Goal: Task Accomplishment & Management: Use online tool/utility

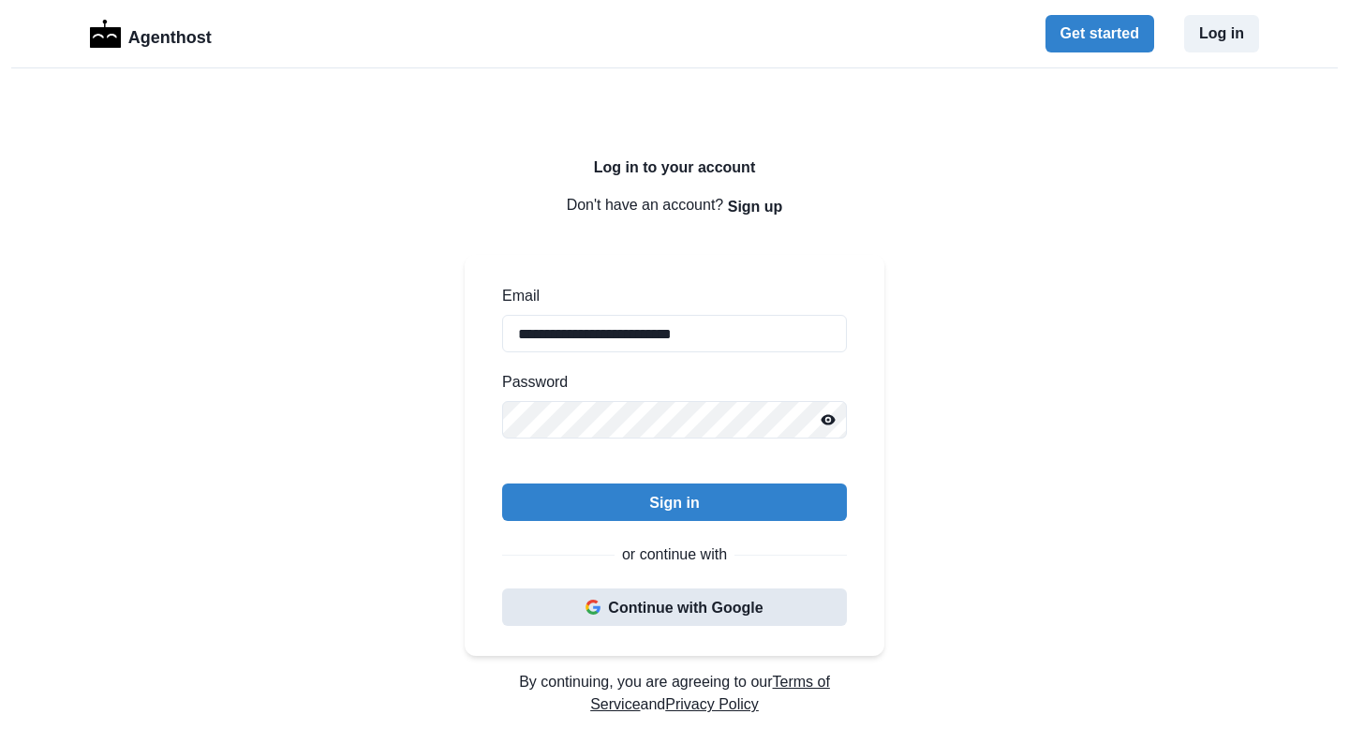
click at [588, 605] on icon "button" at bounding box center [588, 607] width 4 height 7
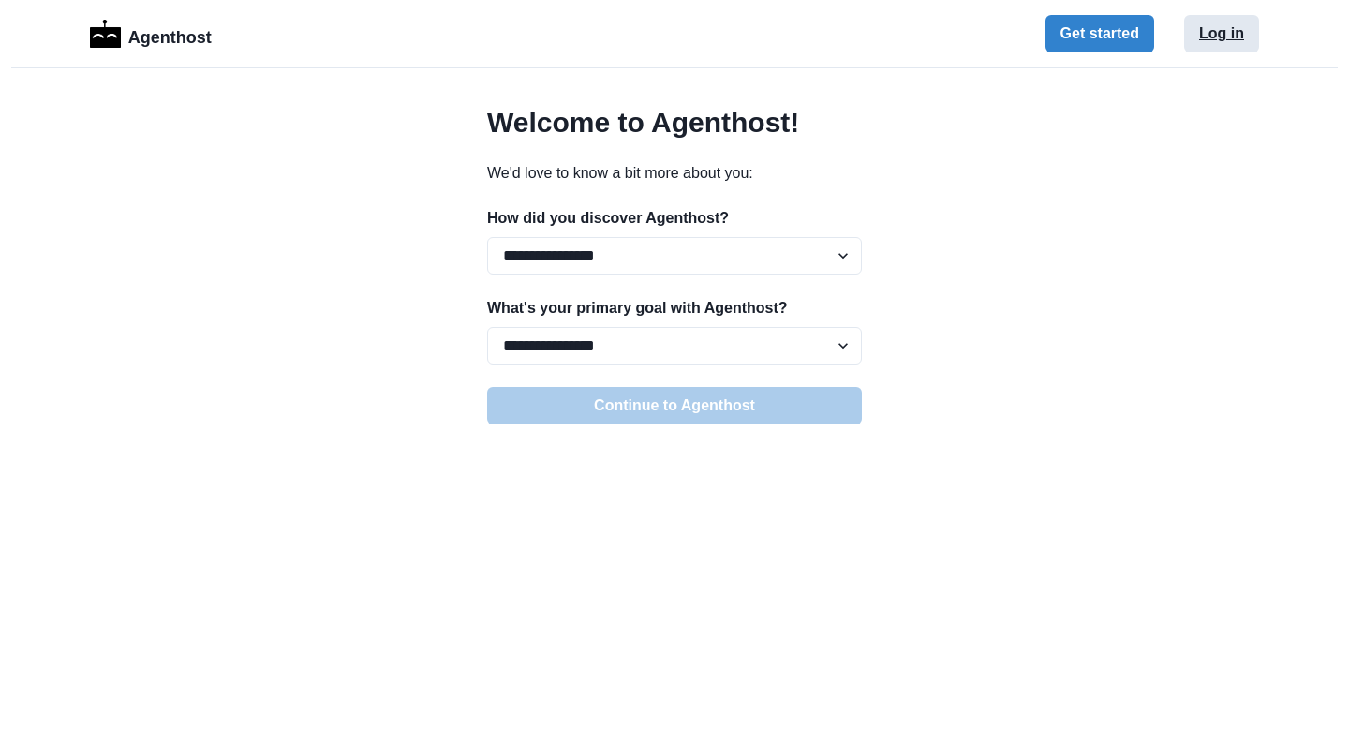
click at [1246, 22] on button "Log in" at bounding box center [1221, 33] width 75 height 37
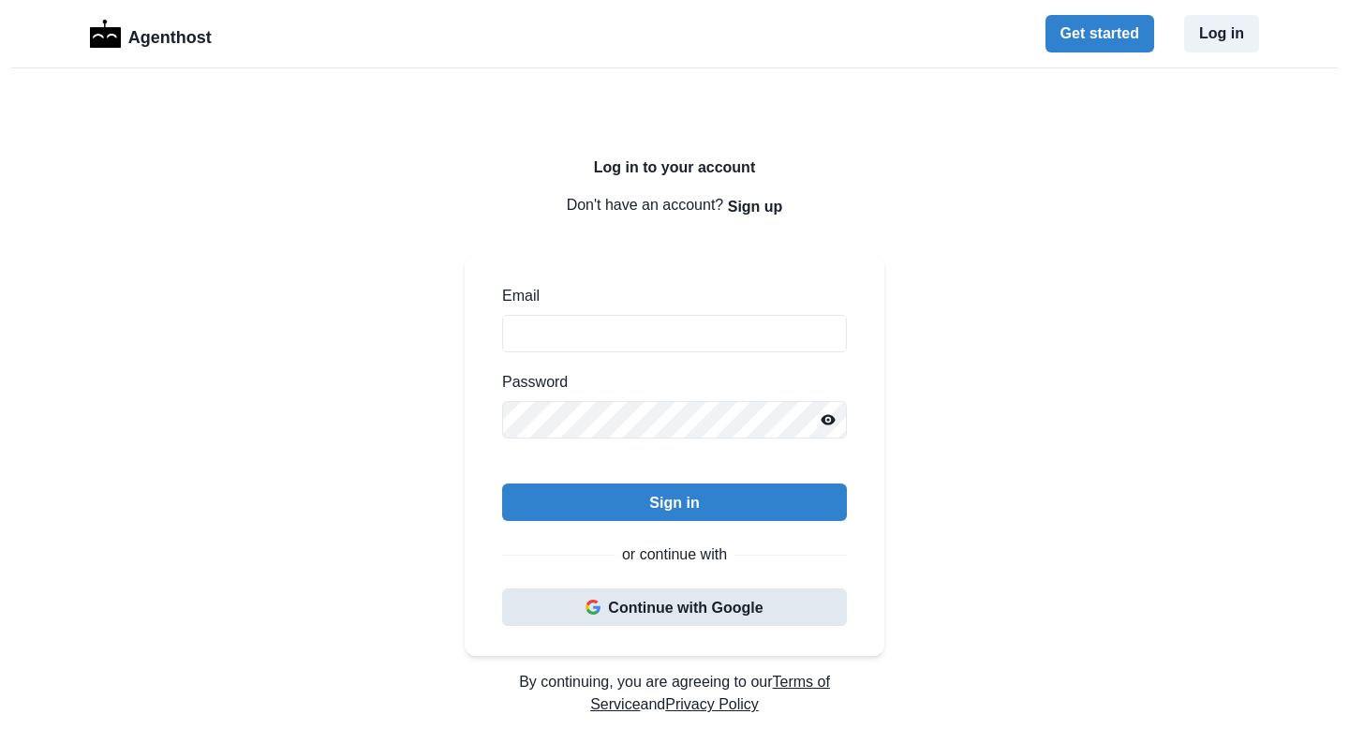
click at [592, 600] on icon "button" at bounding box center [593, 607] width 15 height 15
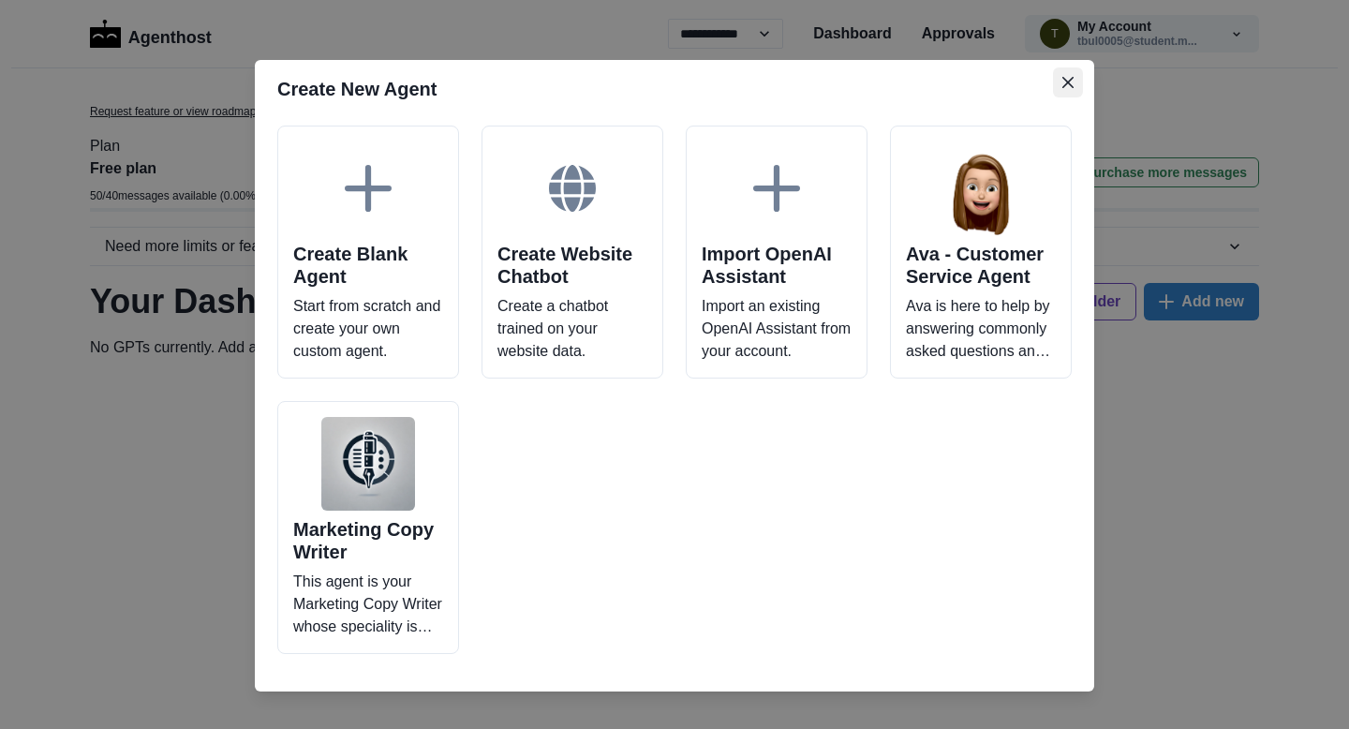
click at [1075, 75] on button "Close" at bounding box center [1068, 82] width 30 height 30
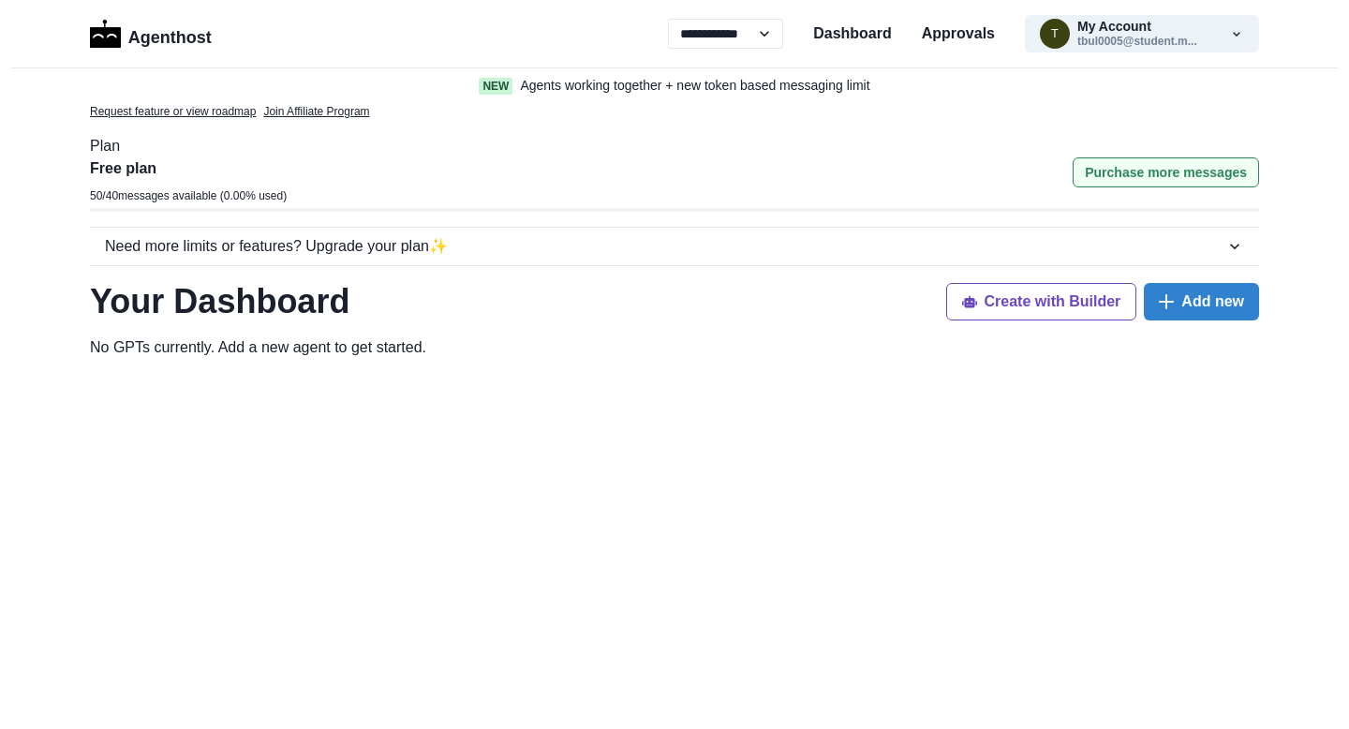
click at [1104, 172] on button "Purchase more messages" at bounding box center [1166, 172] width 186 height 30
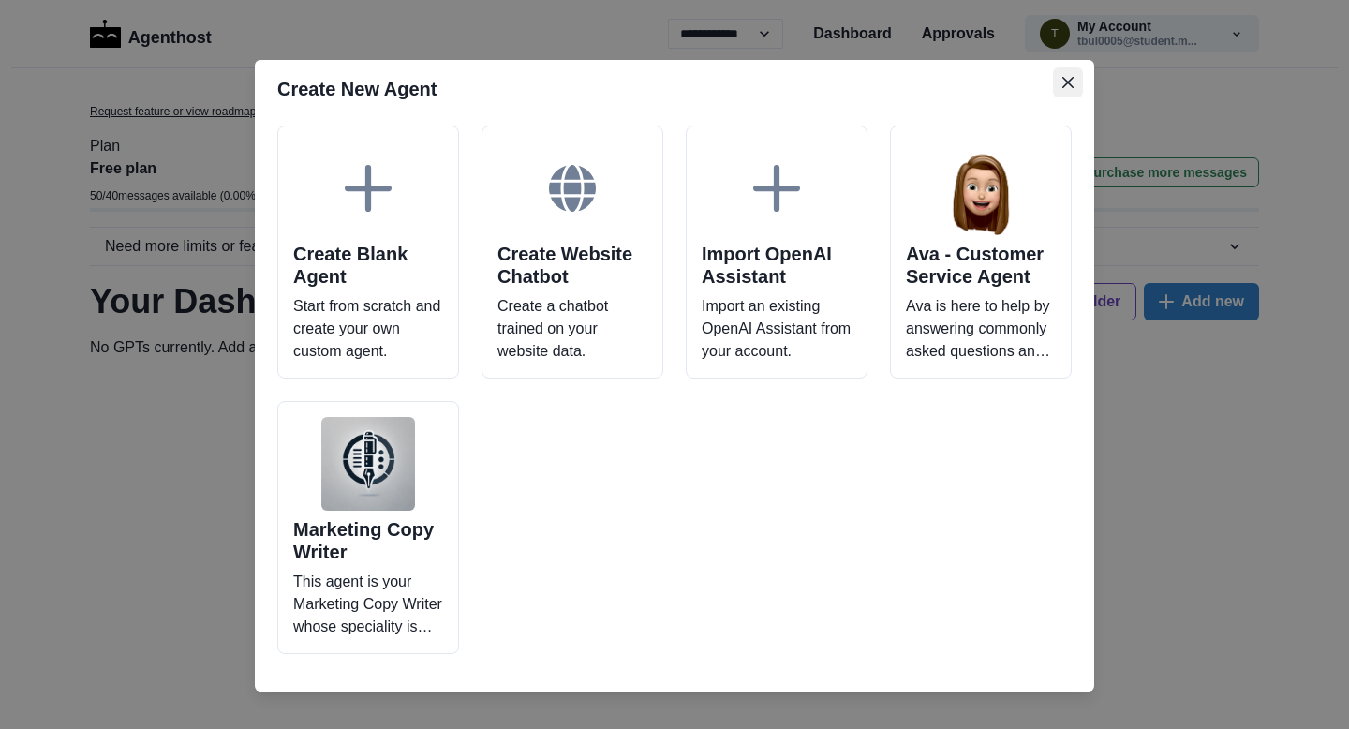
click at [1062, 83] on icon "Close" at bounding box center [1067, 82] width 11 height 11
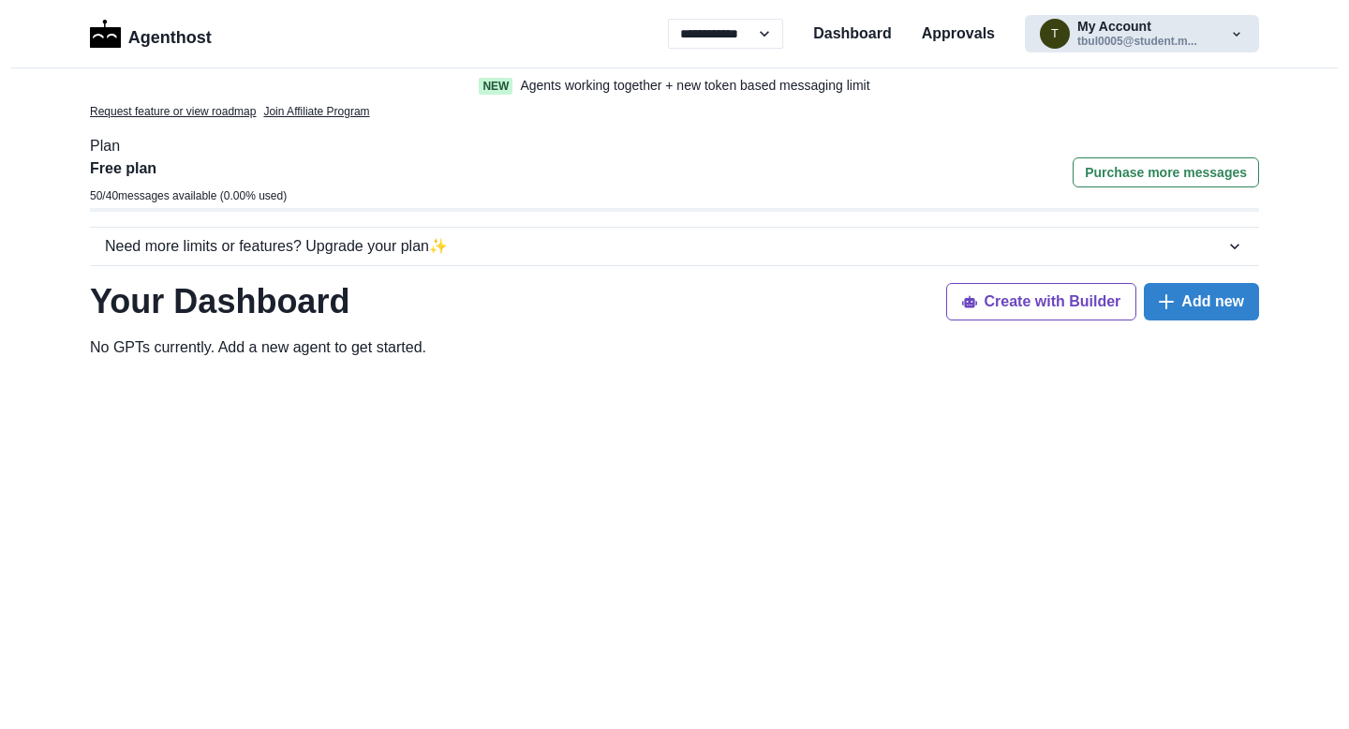
click at [1093, 51] on button "t My Account tbul0005@student.m..." at bounding box center [1142, 33] width 234 height 37
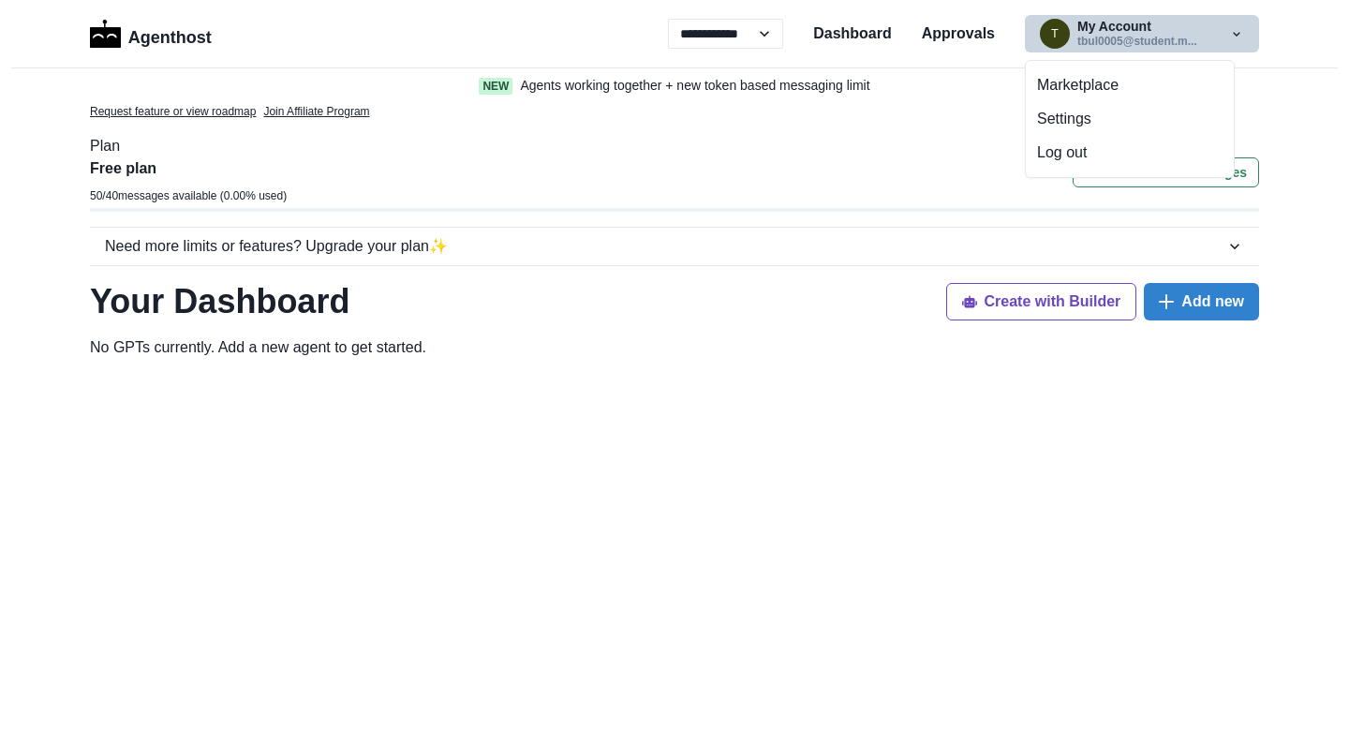
click at [883, 181] on div "Free plan 50 / 40 messages available ( 0.00 % used) Purchase more messages" at bounding box center [674, 182] width 1169 height 51
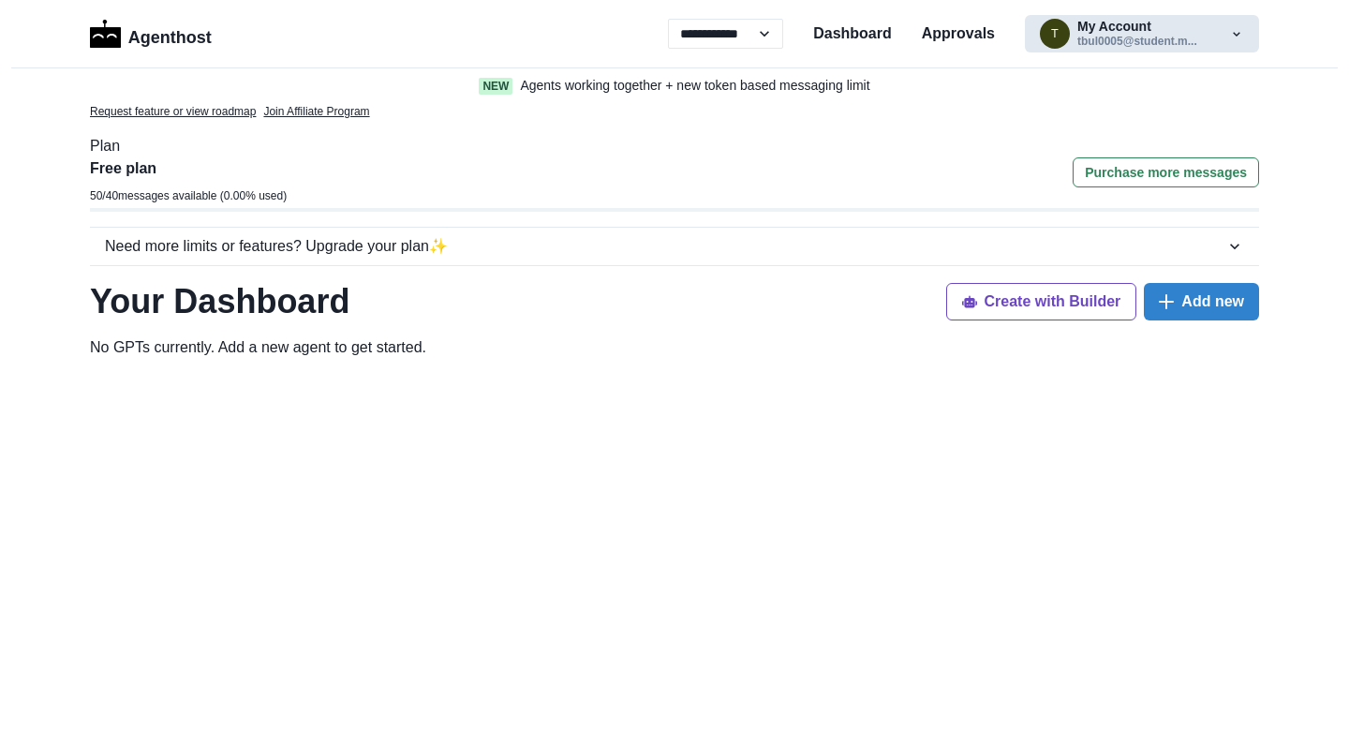
click at [1116, 32] on button "t My Account tbul0005@student.m..." at bounding box center [1142, 33] width 234 height 37
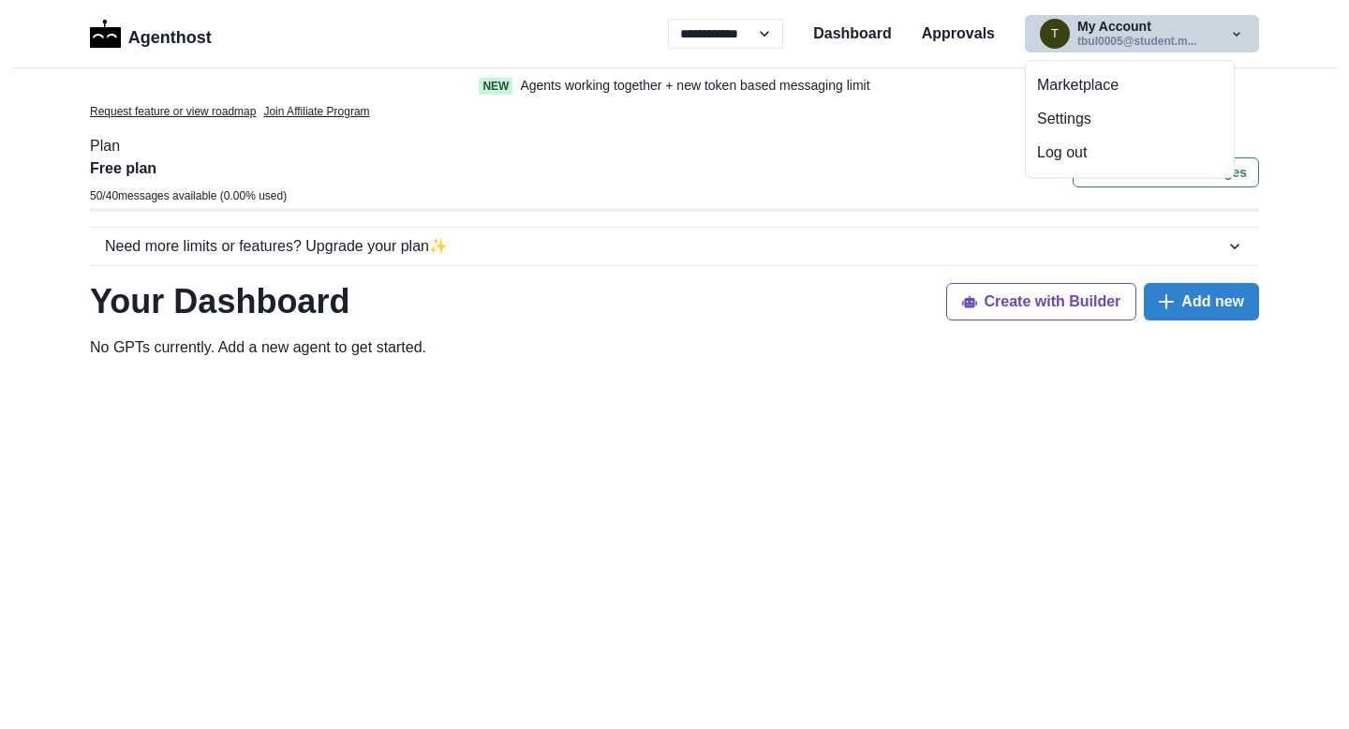
click at [831, 126] on div "Request feature or view roadmap Join Affiliate Program Plan Free plan 50 / 40 m…" at bounding box center [674, 605] width 1199 height 1005
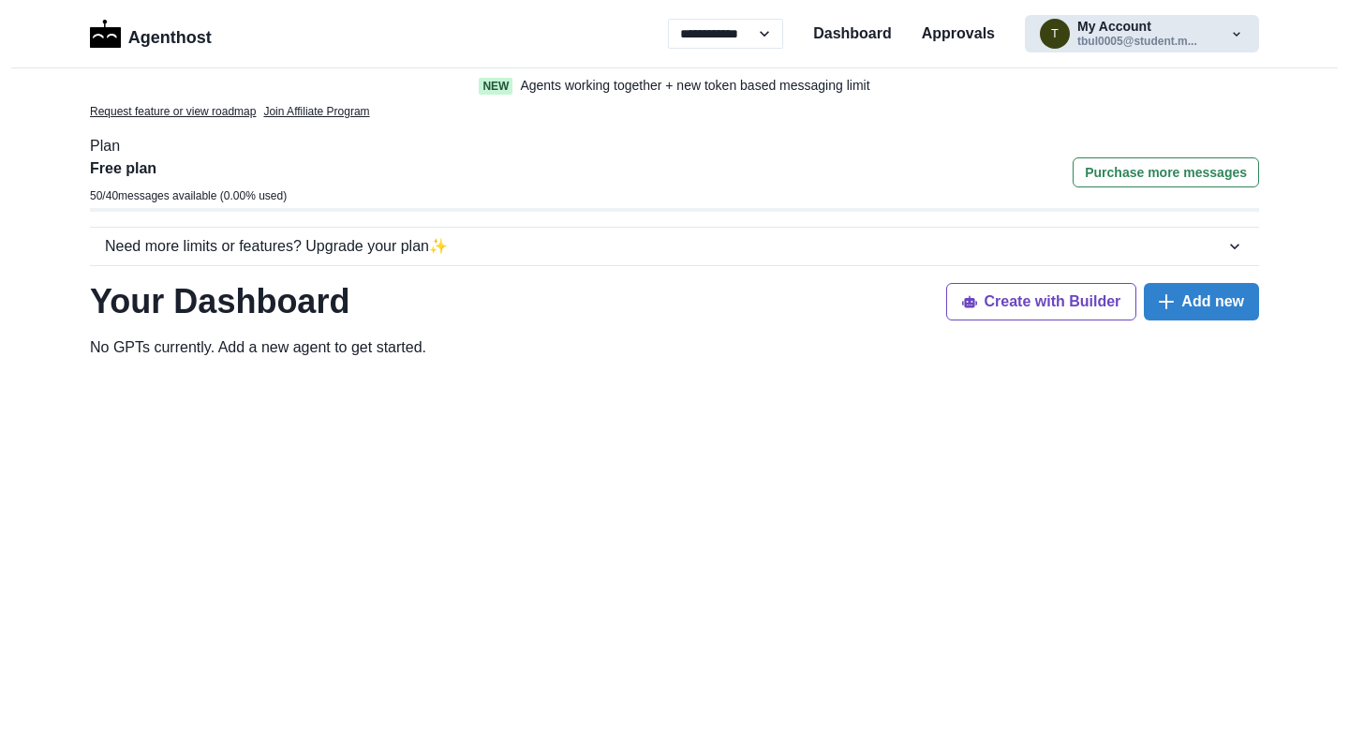
click at [1092, 16] on button "t My Account tbul0005@student.m..." at bounding box center [1142, 33] width 234 height 37
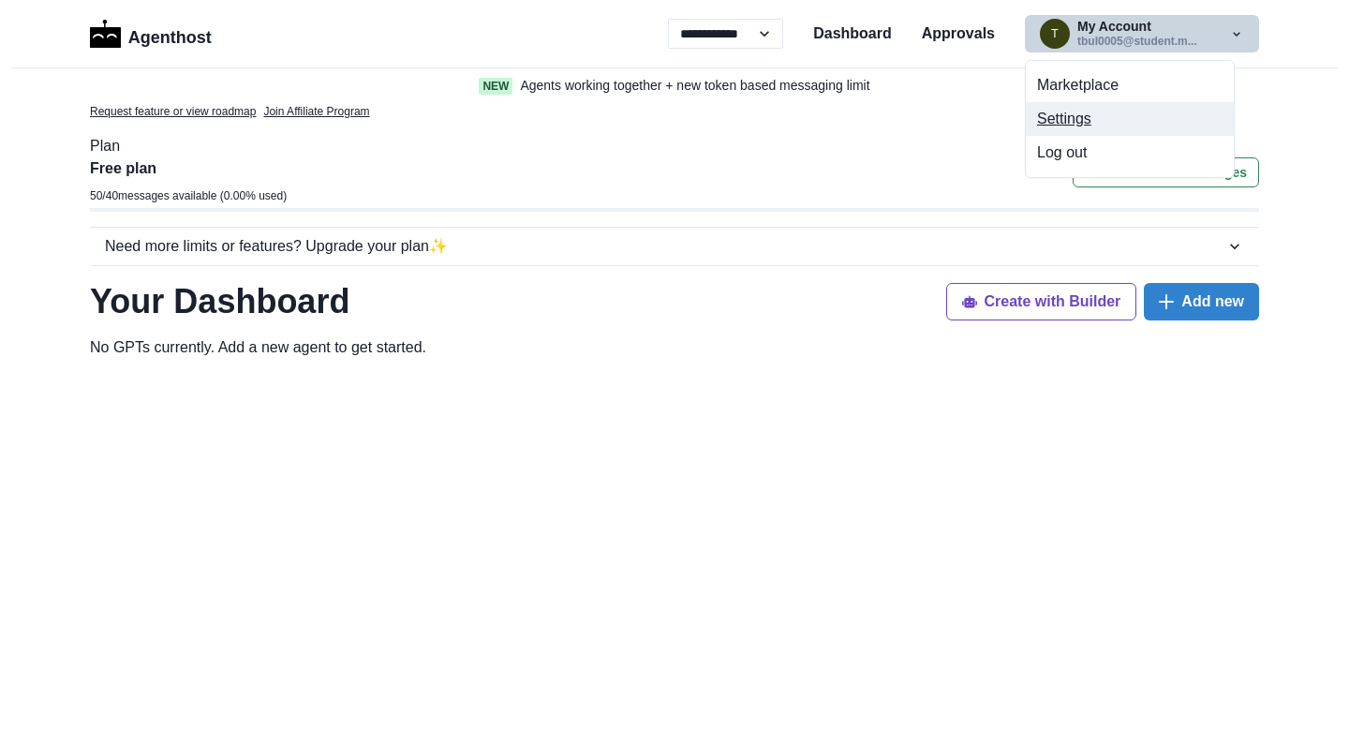
click at [1042, 117] on button "Settings" at bounding box center [1130, 119] width 208 height 34
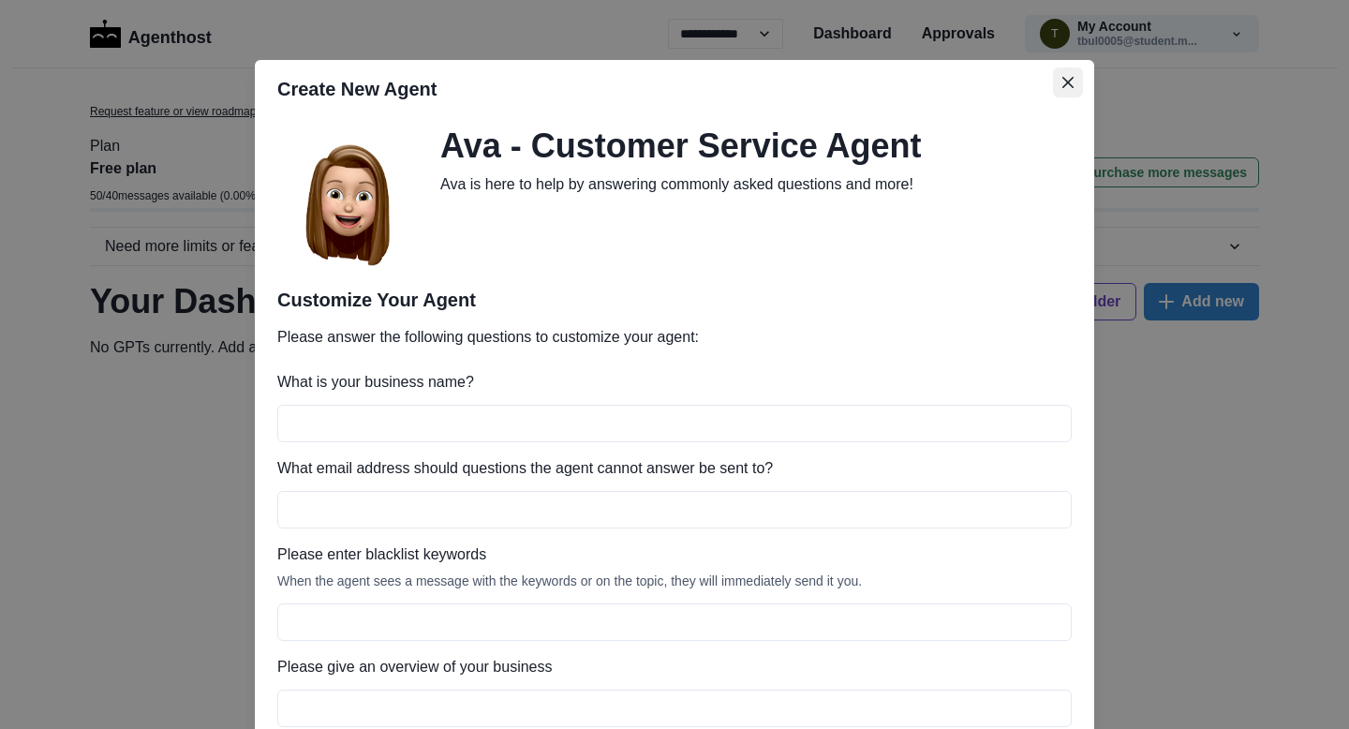
click at [1065, 78] on icon "Close" at bounding box center [1067, 82] width 11 height 11
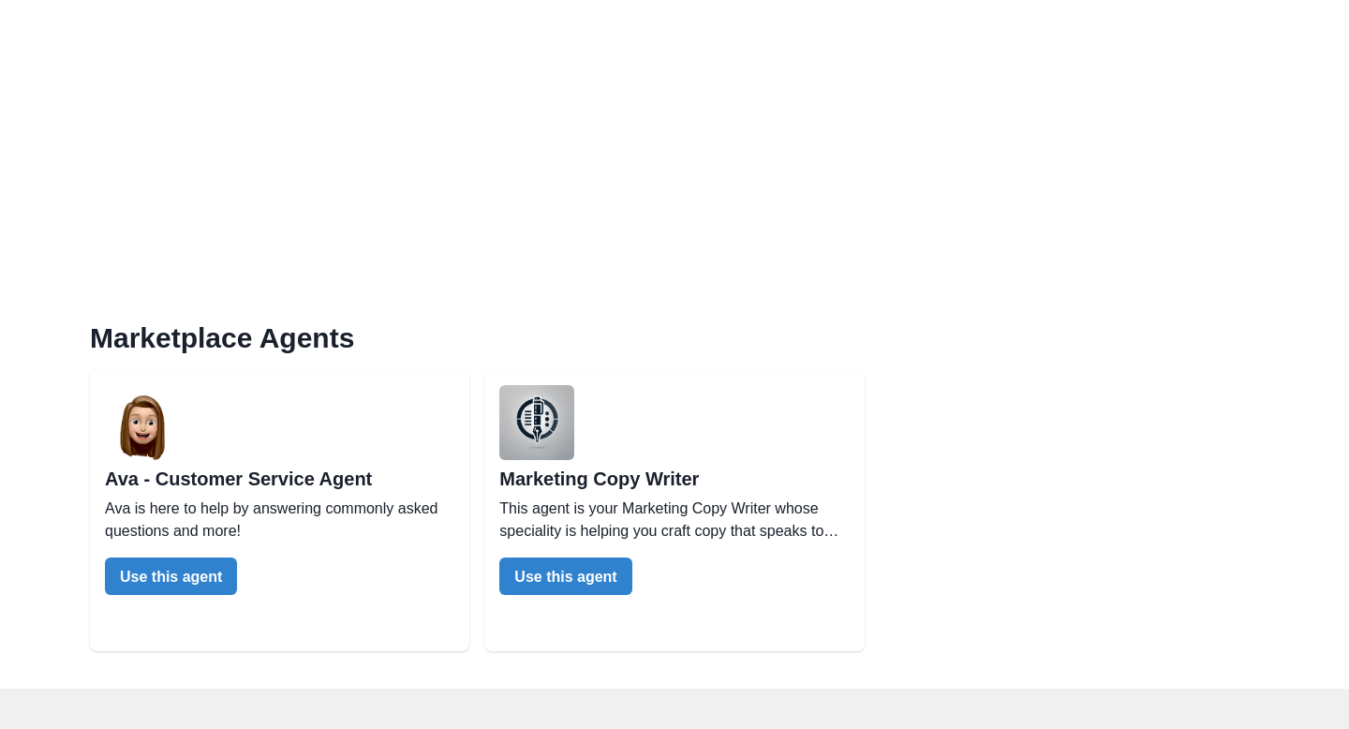
scroll to position [734, 0]
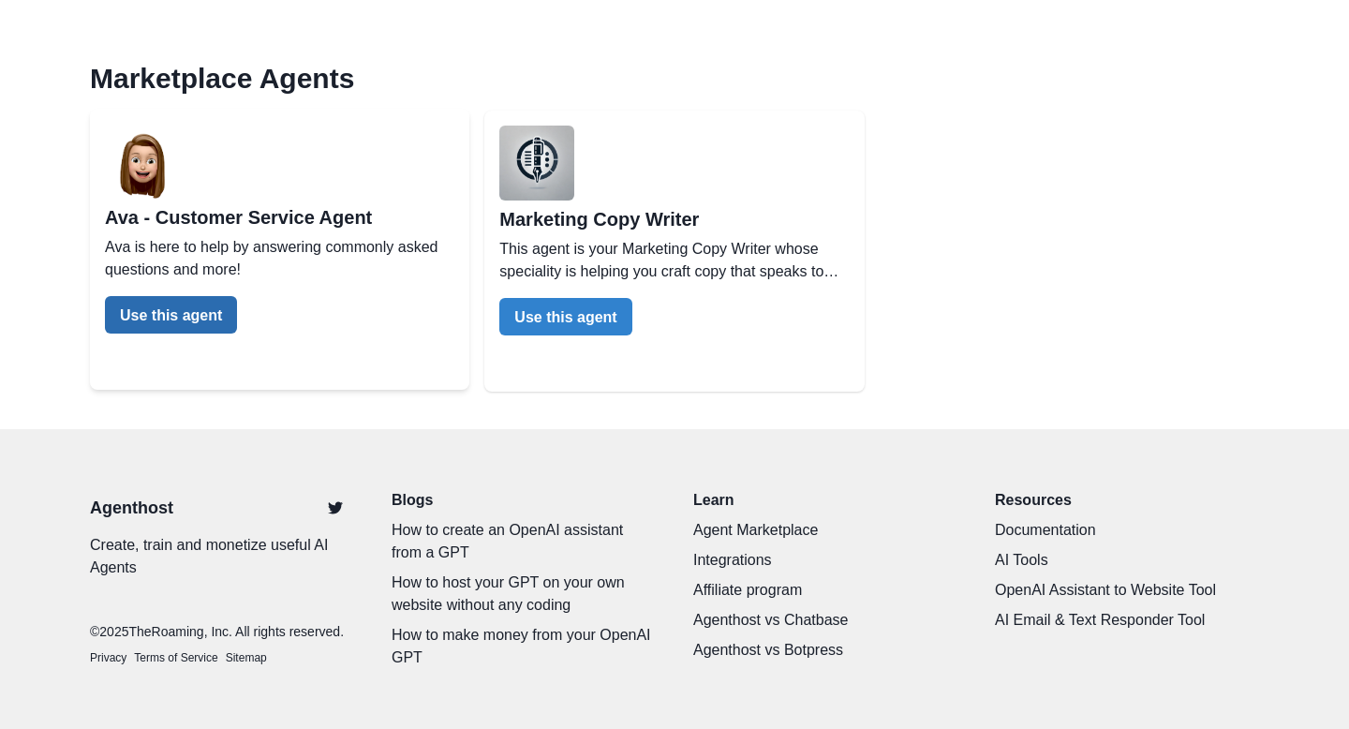
click at [226, 301] on button "Use this agent" at bounding box center [171, 314] width 132 height 37
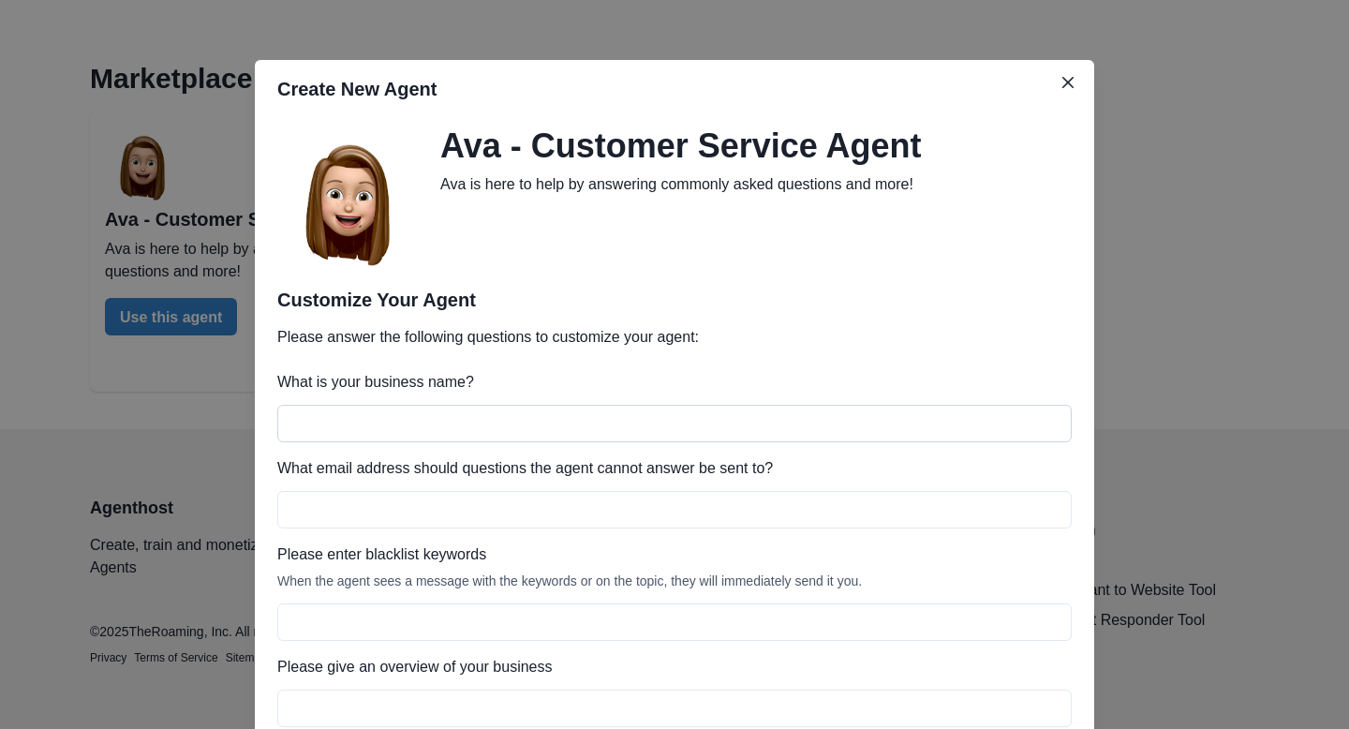
click at [378, 423] on input "What is your business name?" at bounding box center [674, 423] width 794 height 37
type input "****"
click at [342, 525] on input "What email address should questions the agent cannot answer be sent to?" at bounding box center [674, 509] width 794 height 37
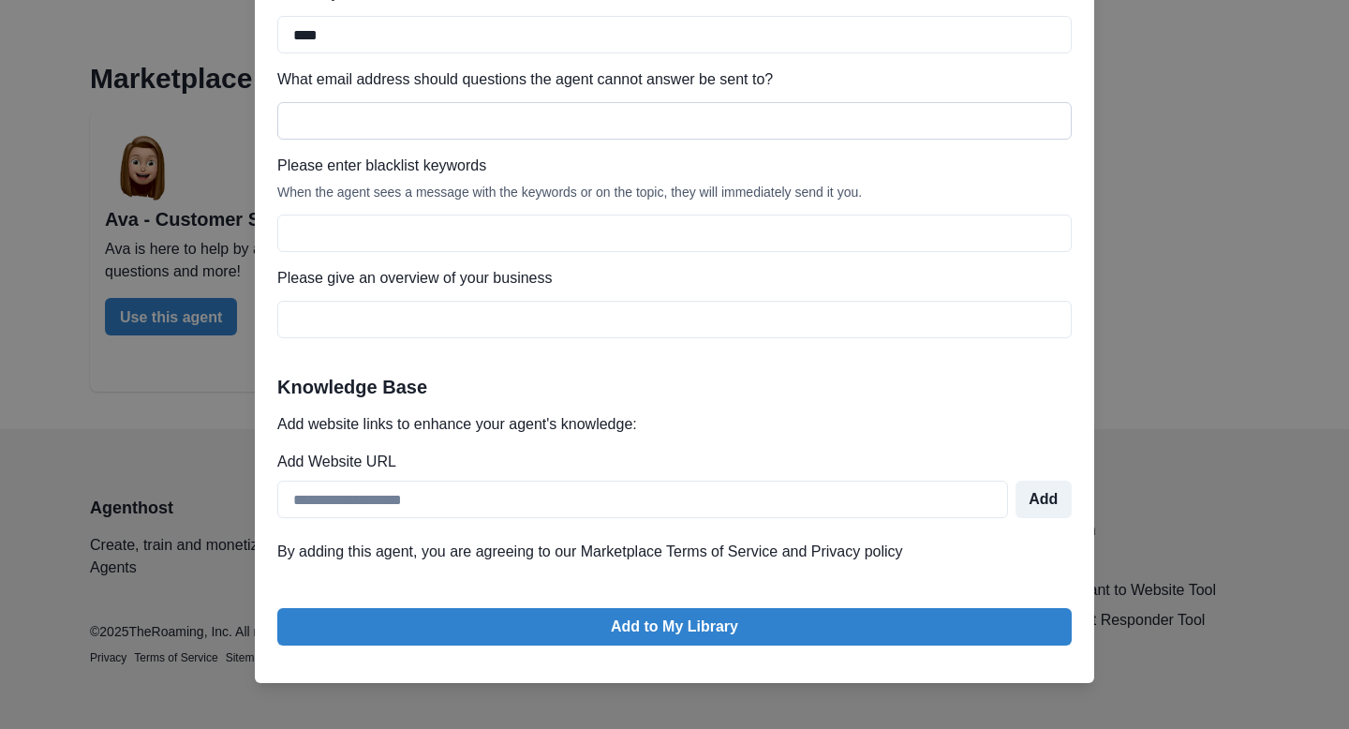
scroll to position [396, 0]
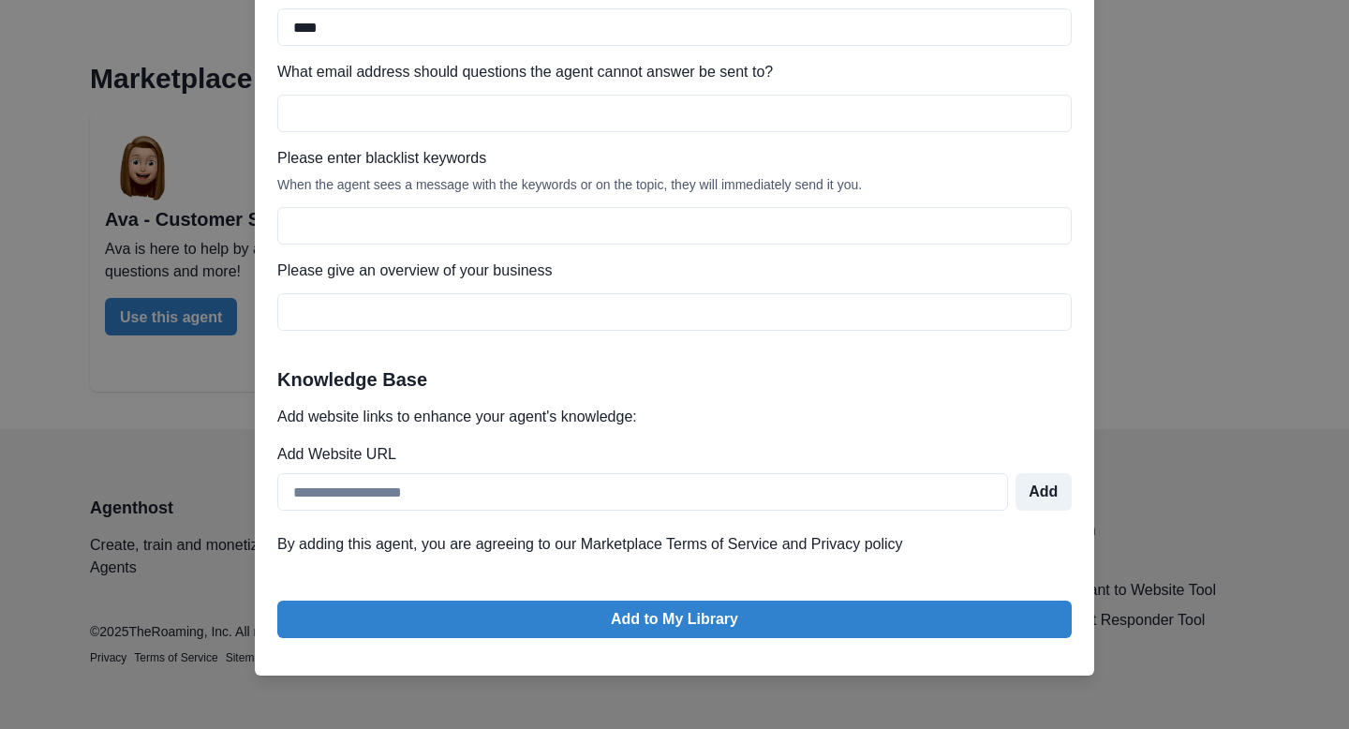
click at [289, 570] on div "By adding this agent, you are agreeing to our Marketplace Terms of Service and …" at bounding box center [674, 555] width 794 height 45
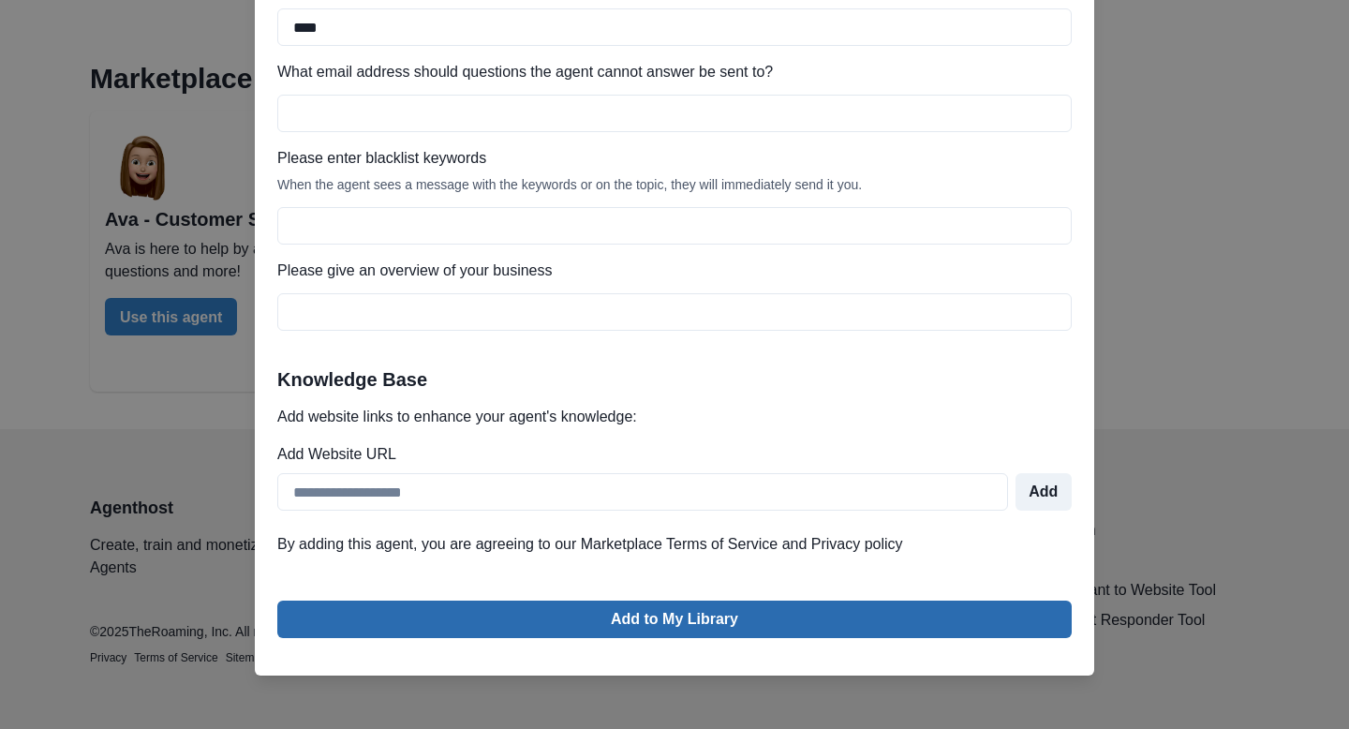
click at [348, 603] on button "Add to My Library" at bounding box center [674, 619] width 794 height 37
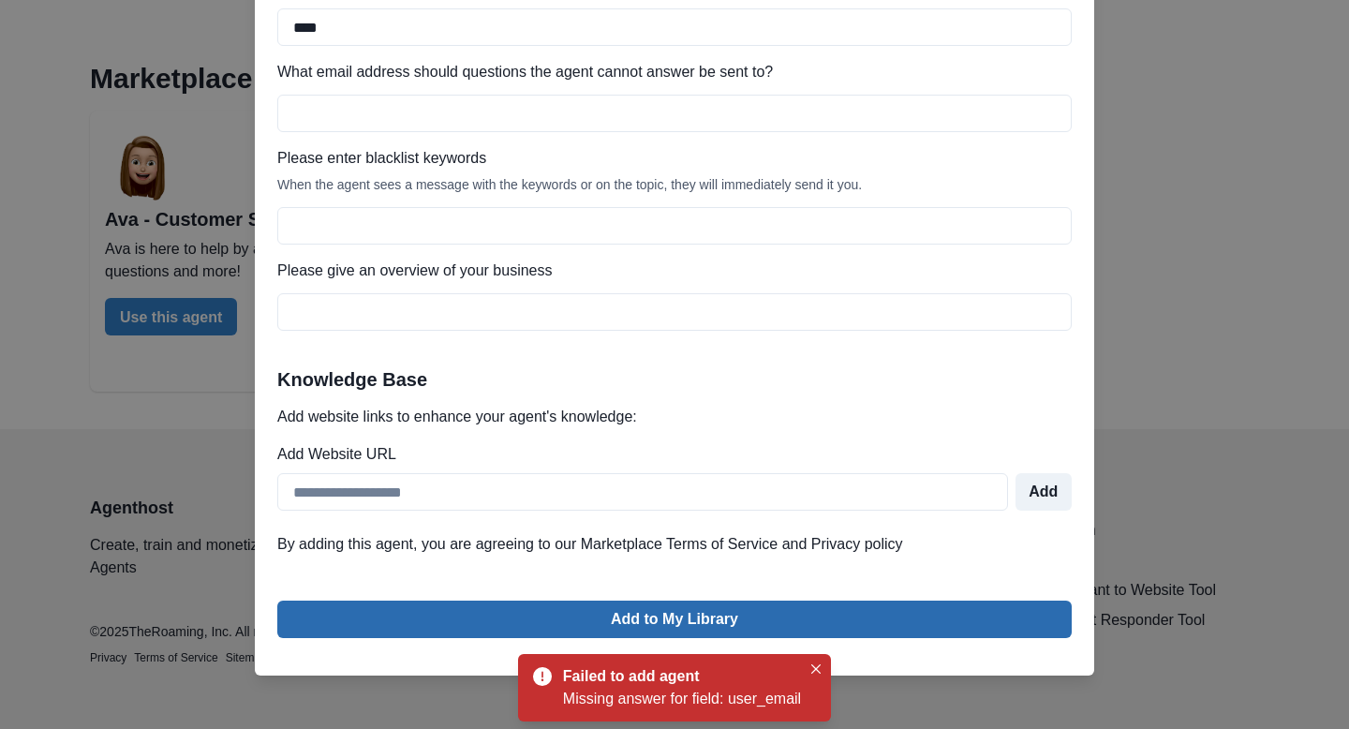
scroll to position [389, 0]
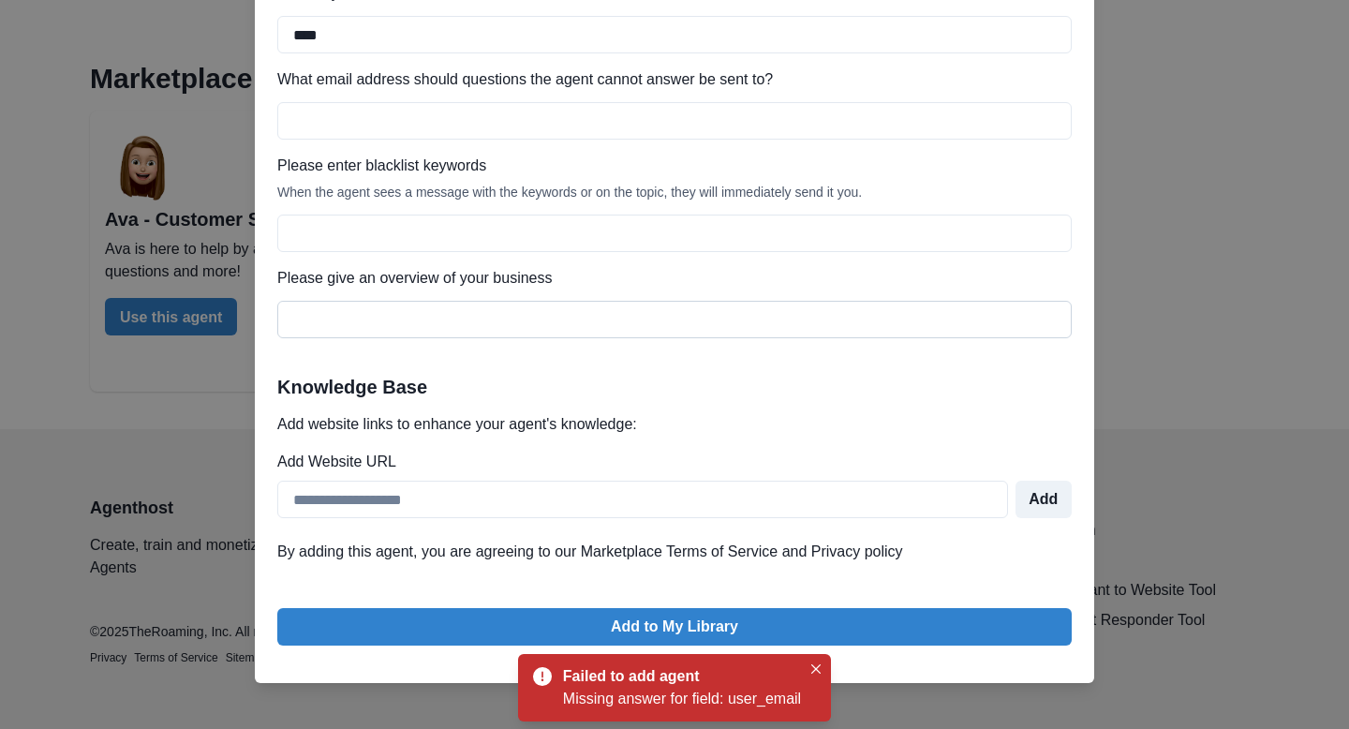
click at [433, 328] on input "Please give an overview of your business" at bounding box center [674, 319] width 794 height 37
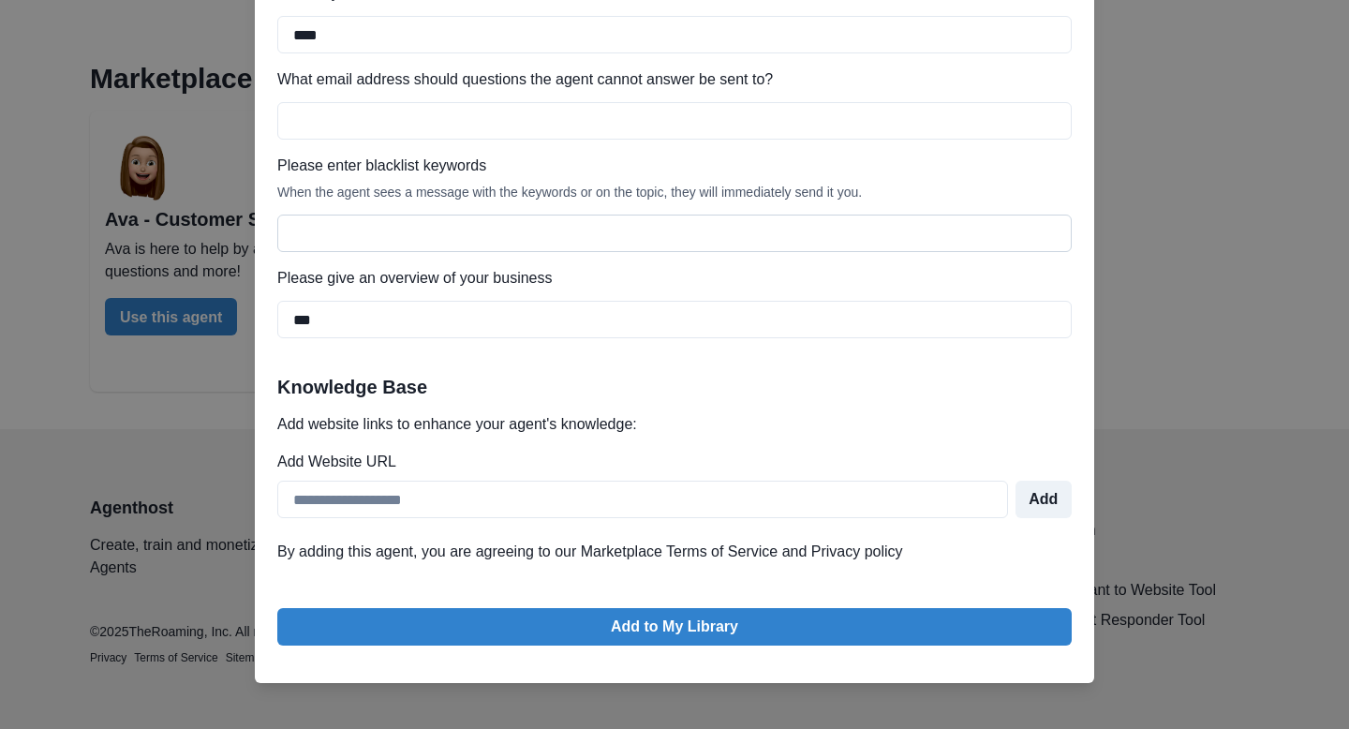
type input "***"
click at [365, 247] on input "Please enter blacklist keywords" at bounding box center [674, 233] width 794 height 37
type input "*"
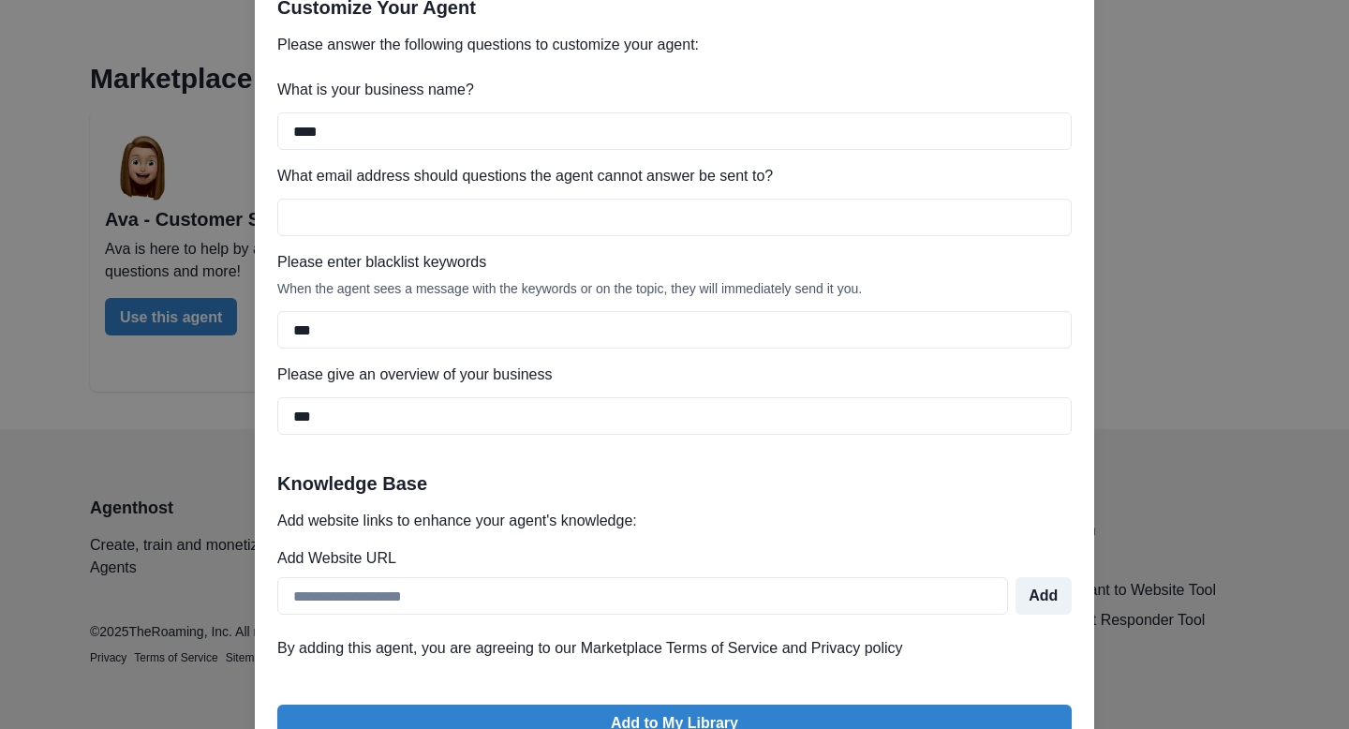
scroll to position [285, 0]
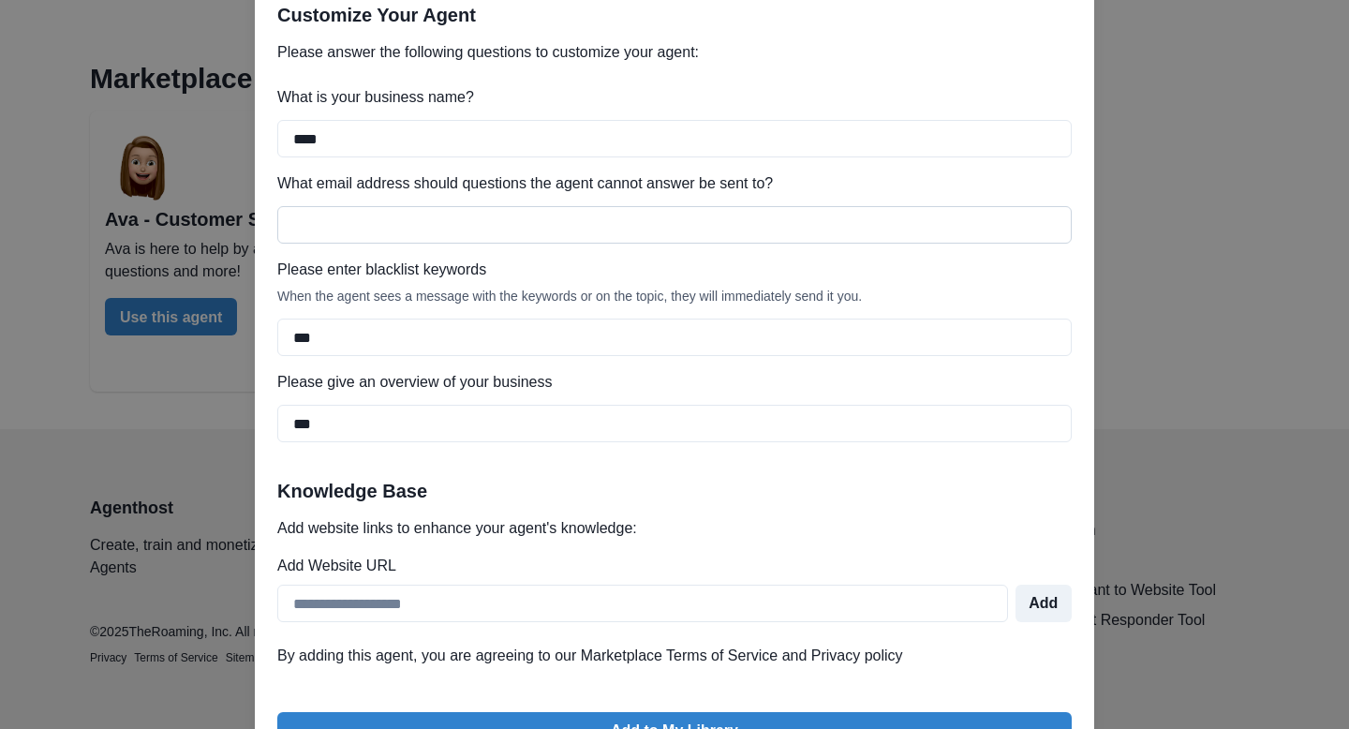
type input "***"
click at [380, 226] on input "What email address should questions the agent cannot answer be sent to?" at bounding box center [674, 224] width 794 height 37
type input "**********"
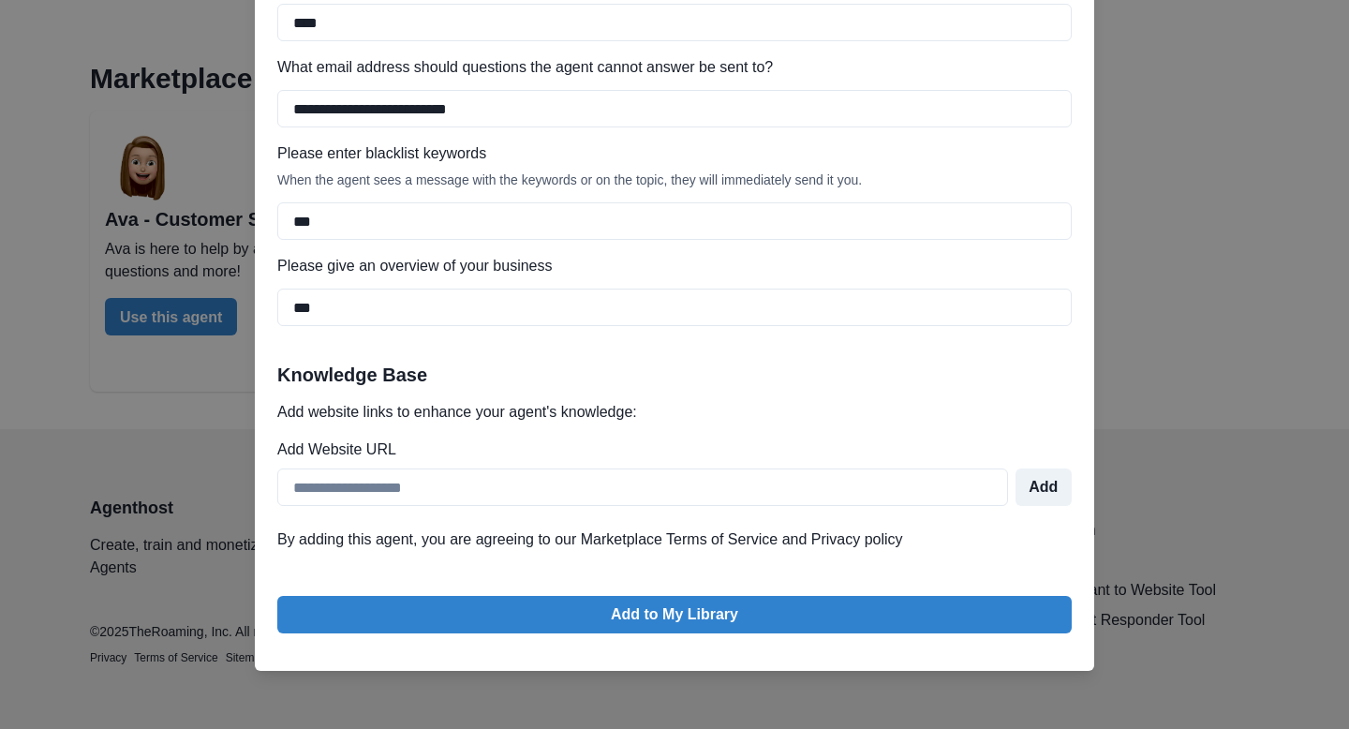
scroll to position [403, 0]
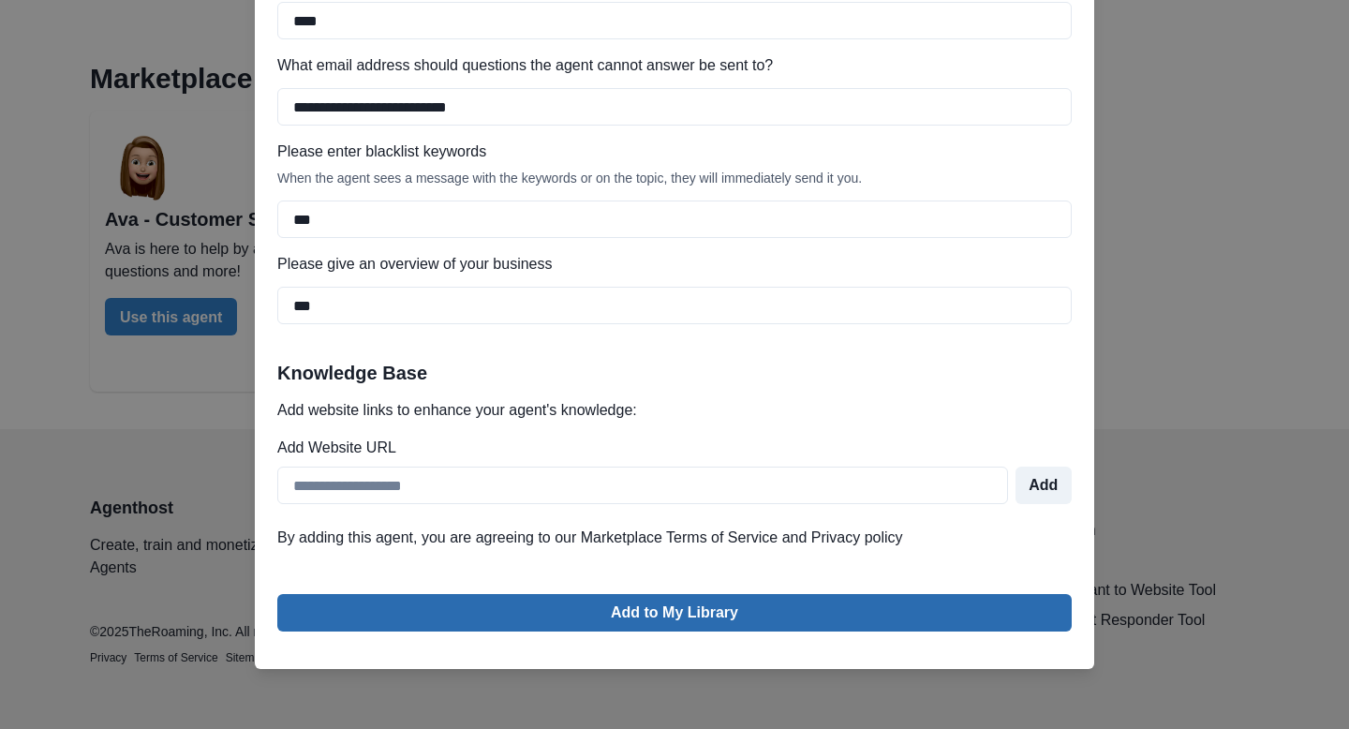
click at [347, 619] on button "Add to My Library" at bounding box center [674, 612] width 794 height 37
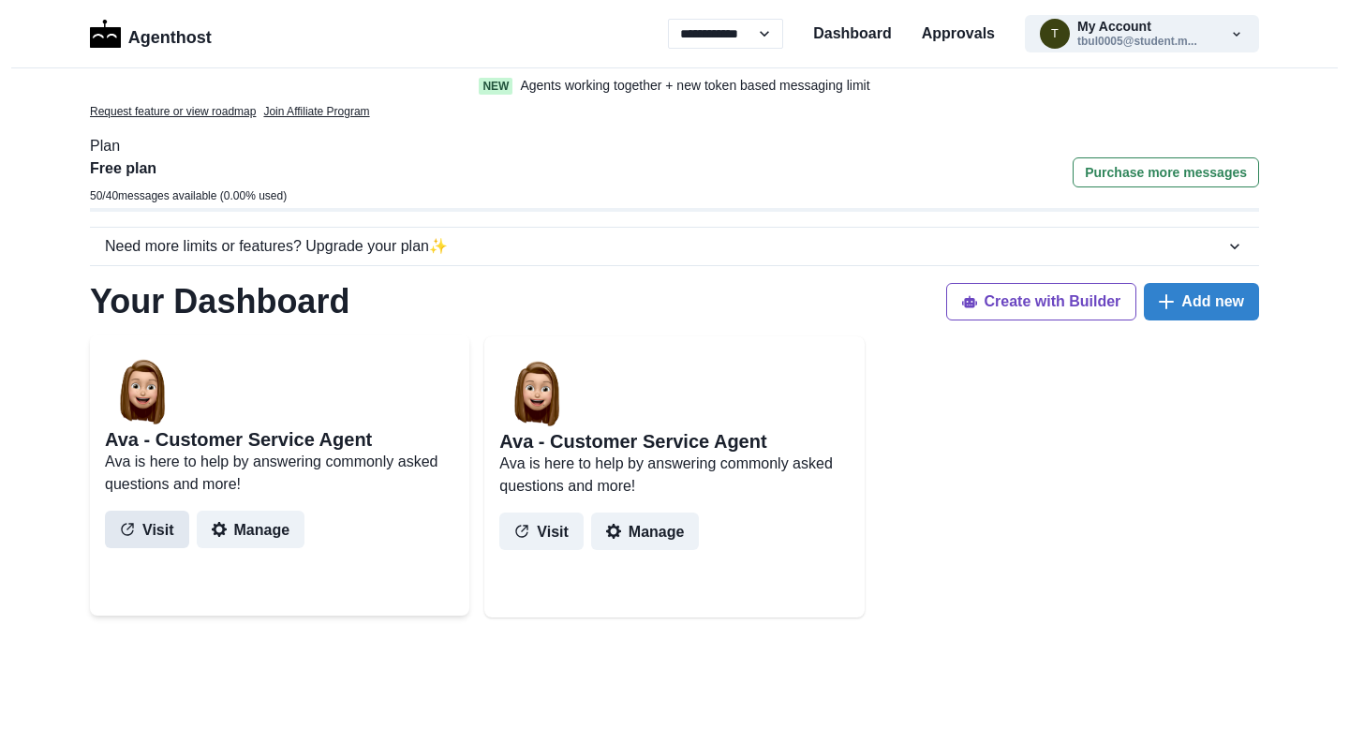
click at [162, 527] on button "Visit" at bounding box center [147, 529] width 84 height 37
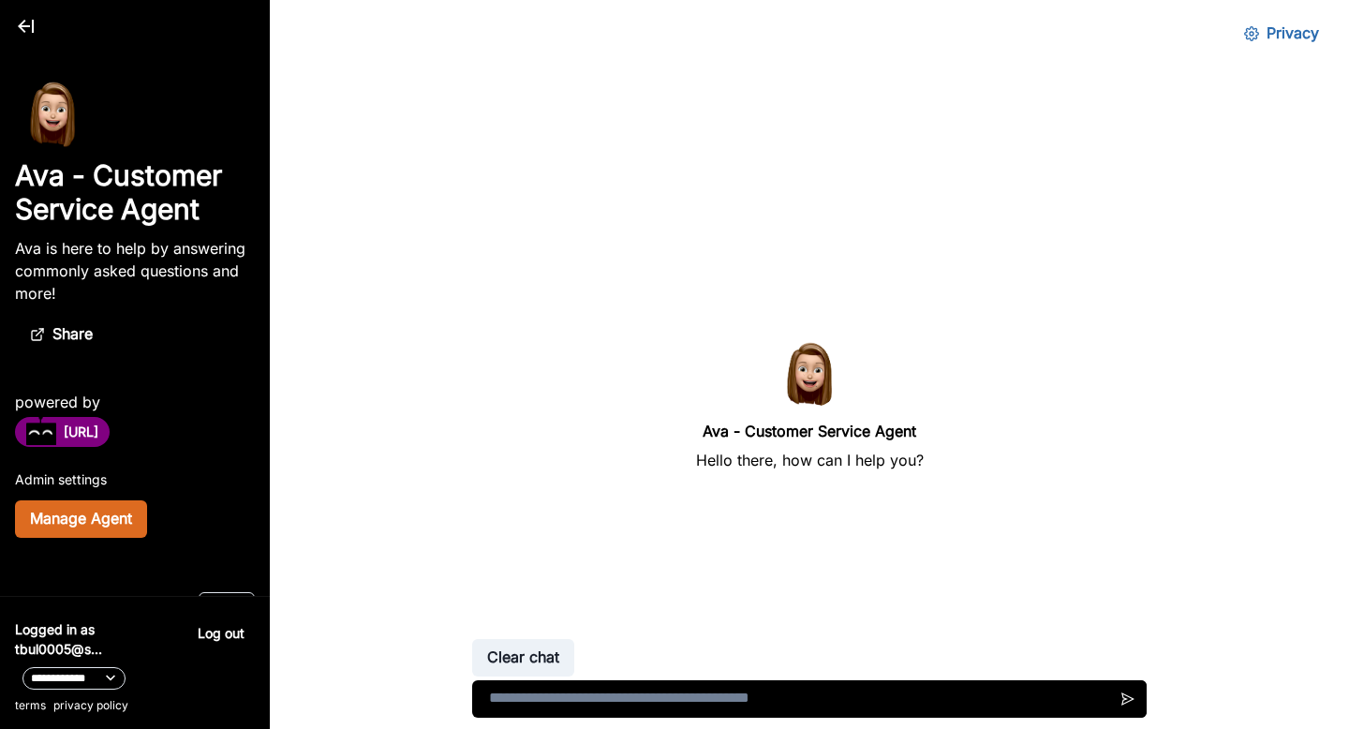
click at [554, 713] on textarea at bounding box center [809, 698] width 675 height 37
type textarea "**********"
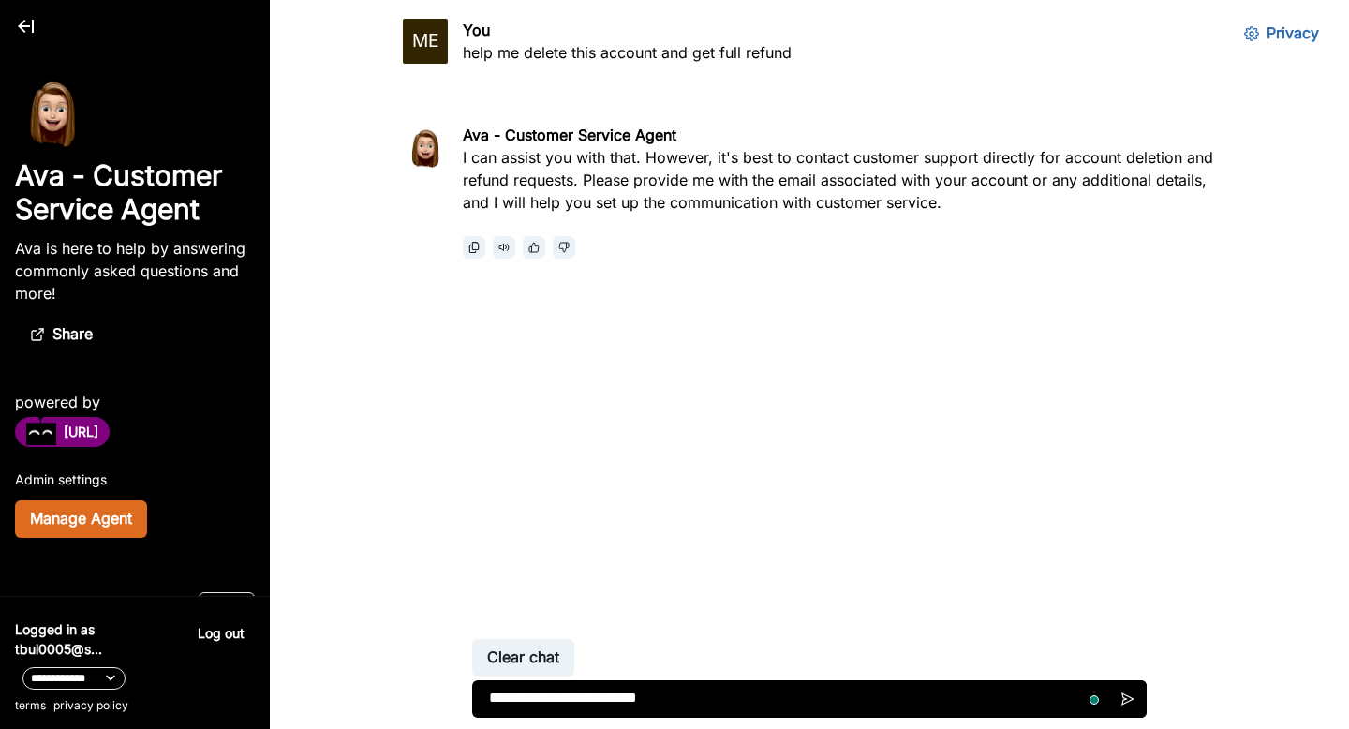
type textarea "**********"
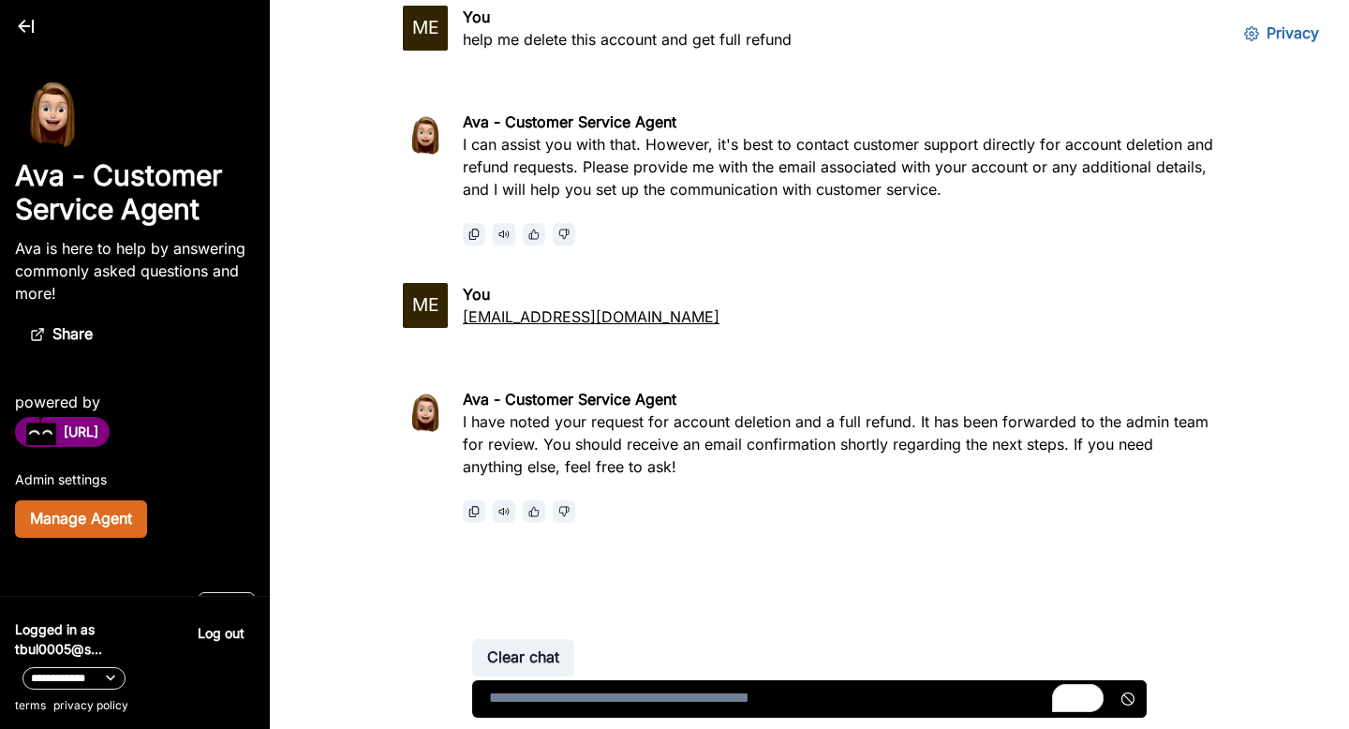
scroll to position [334, 0]
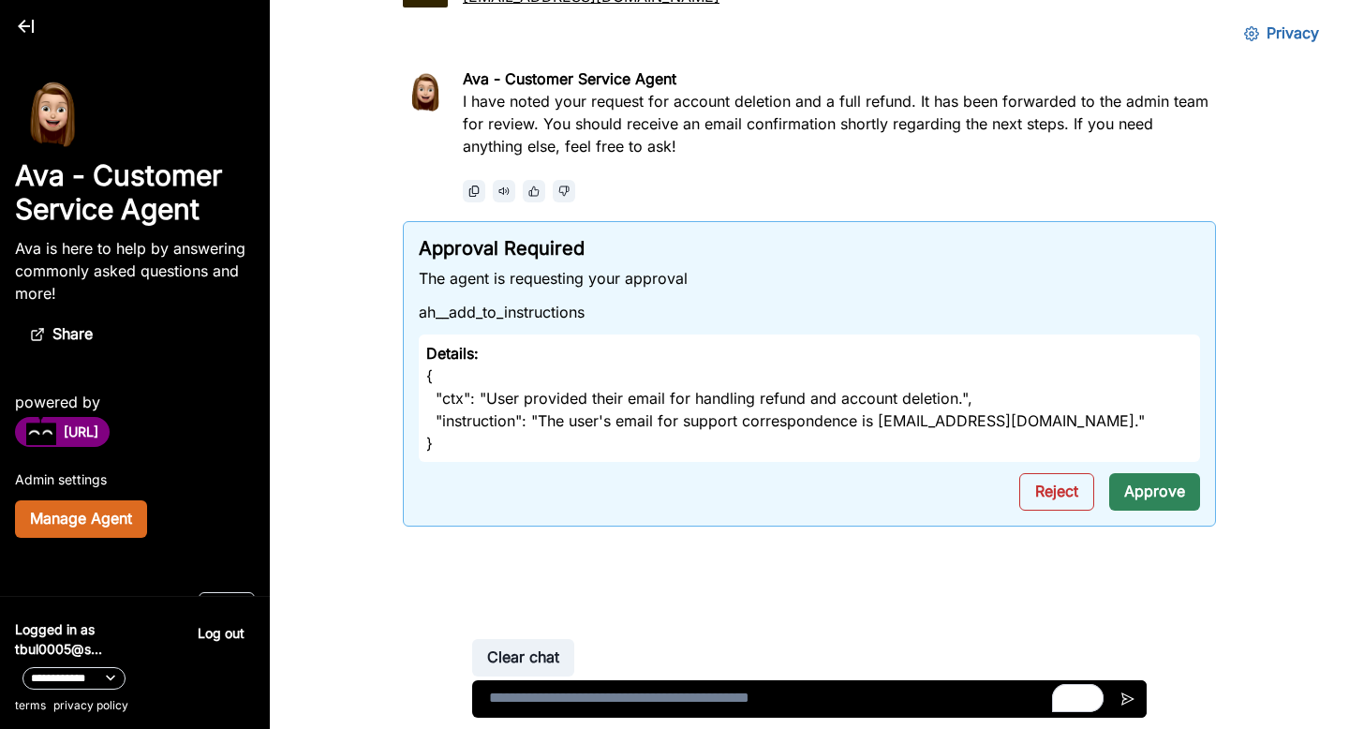
click at [1136, 490] on button "Approve" at bounding box center [1154, 491] width 91 height 37
